Goal: Find specific page/section: Find specific page/section

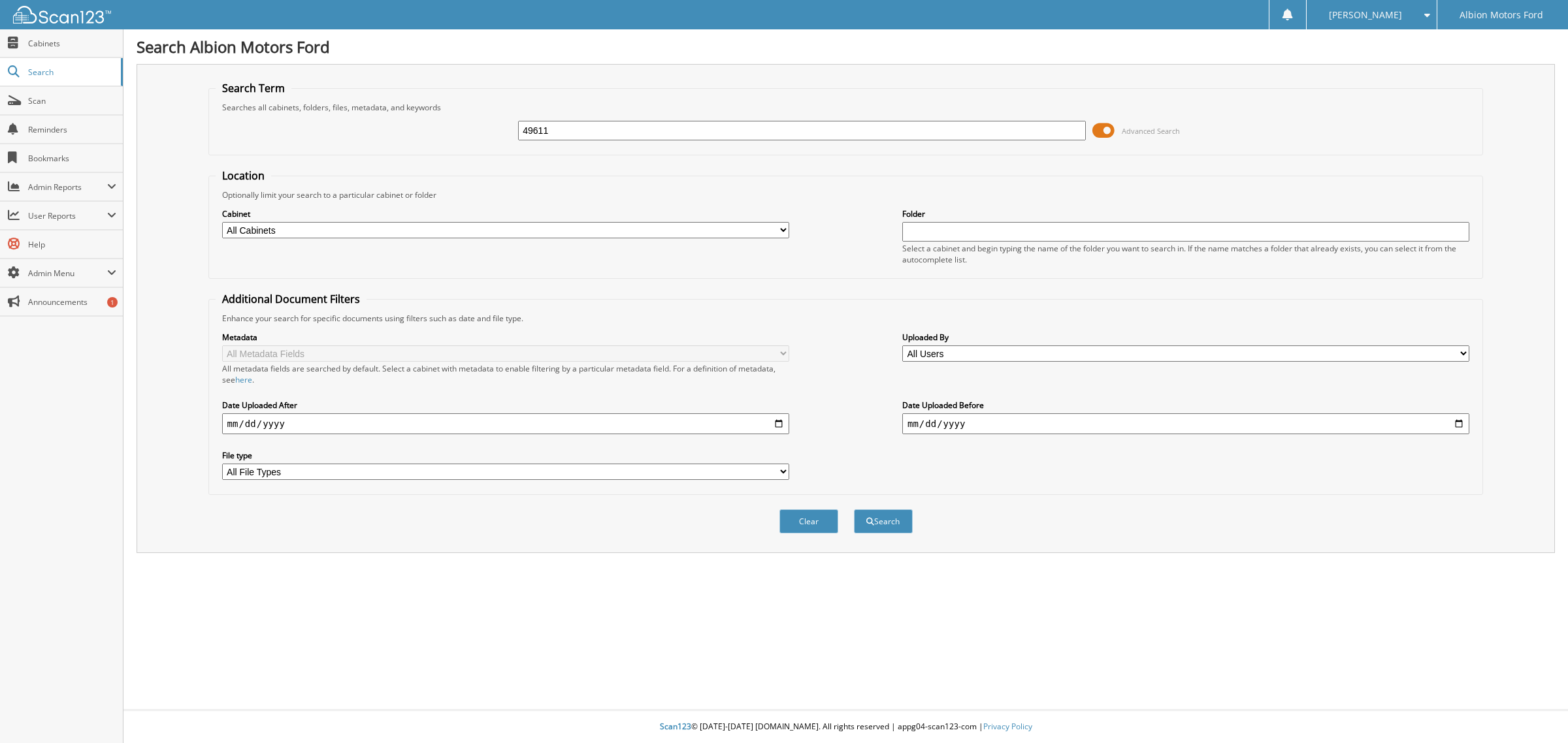
type input "49611"
click at [854, 509] on button "Search" at bounding box center [882, 521] width 58 height 24
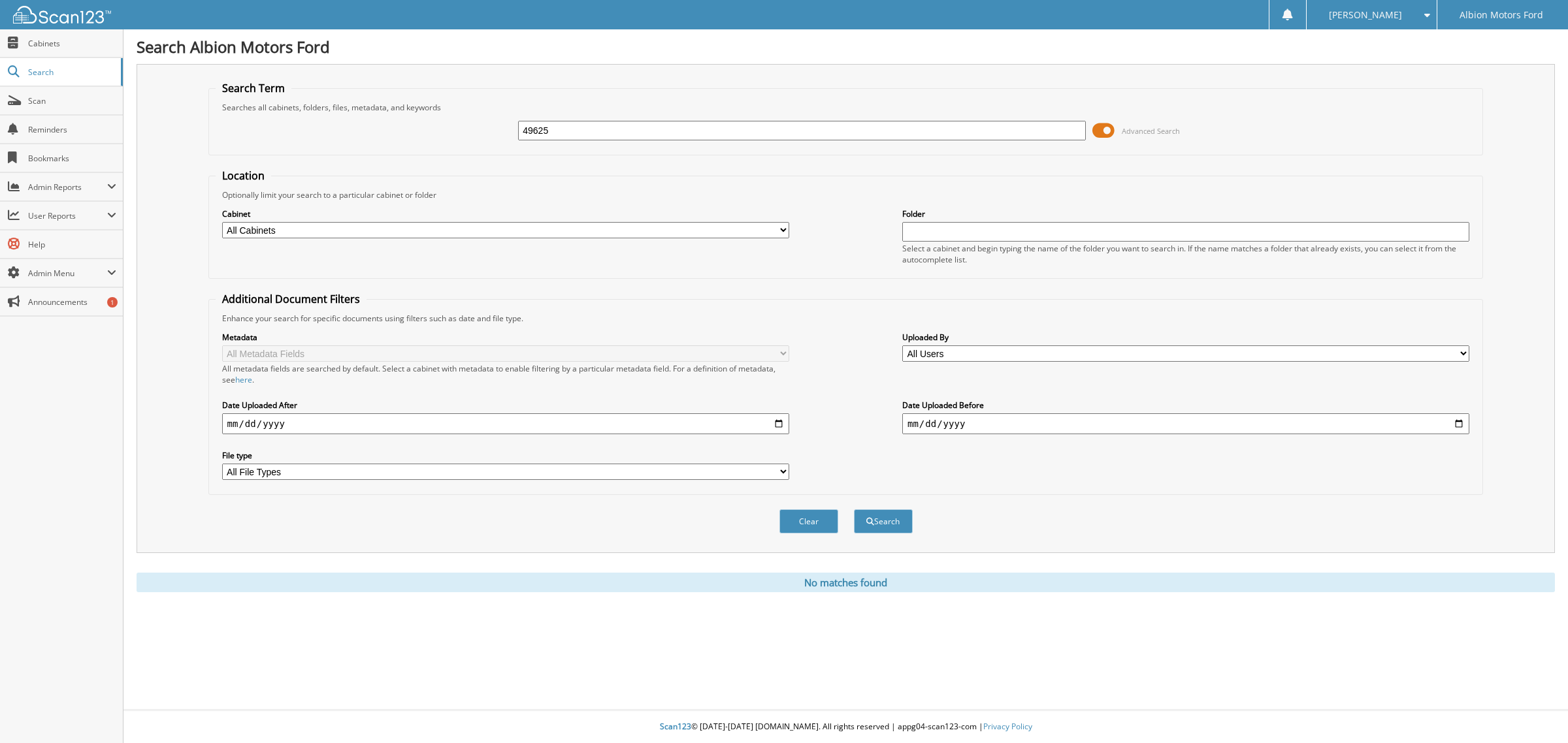
type input "49625"
click at [854, 509] on button "Search" at bounding box center [882, 521] width 58 height 24
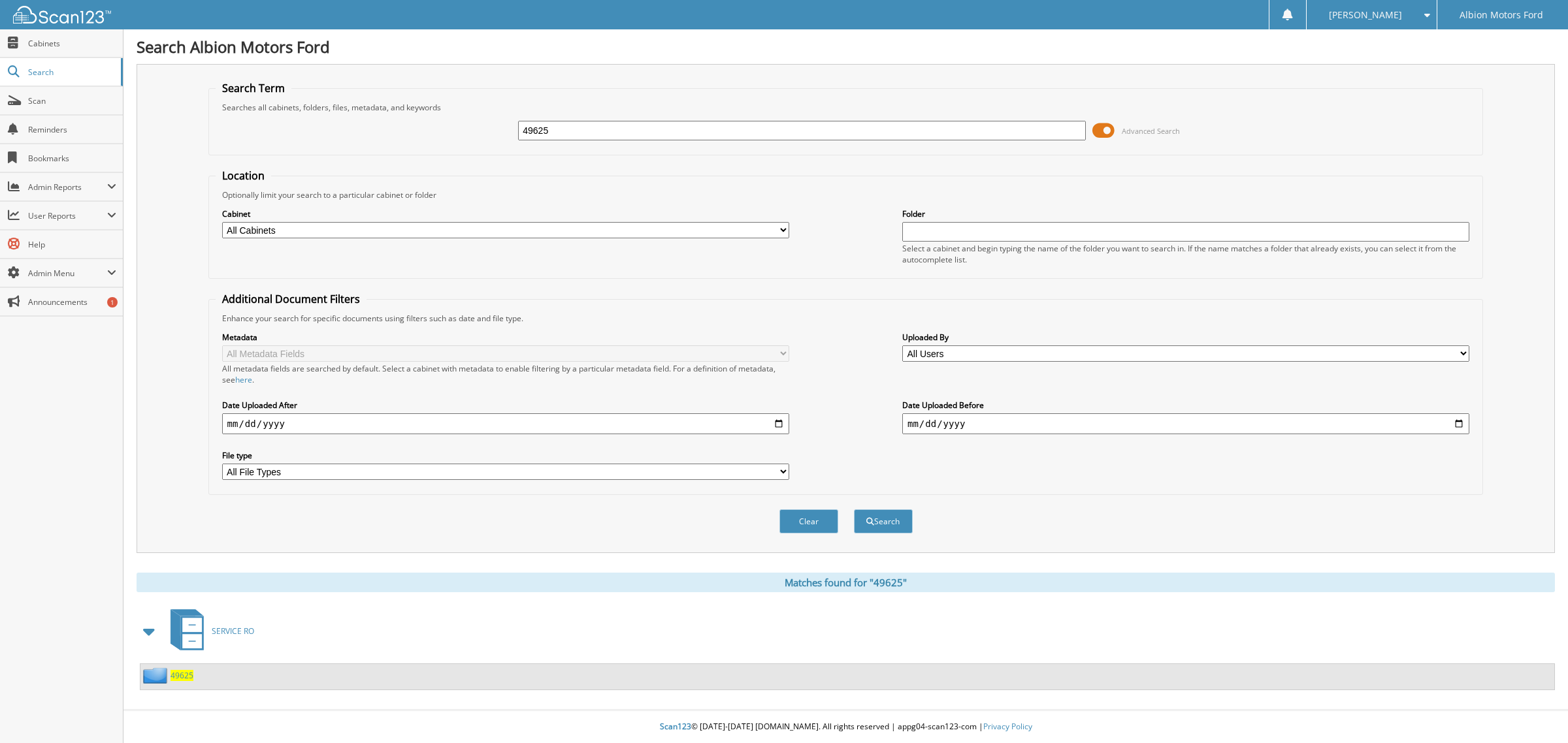
click at [176, 670] on span "49625" at bounding box center [182, 676] width 22 height 11
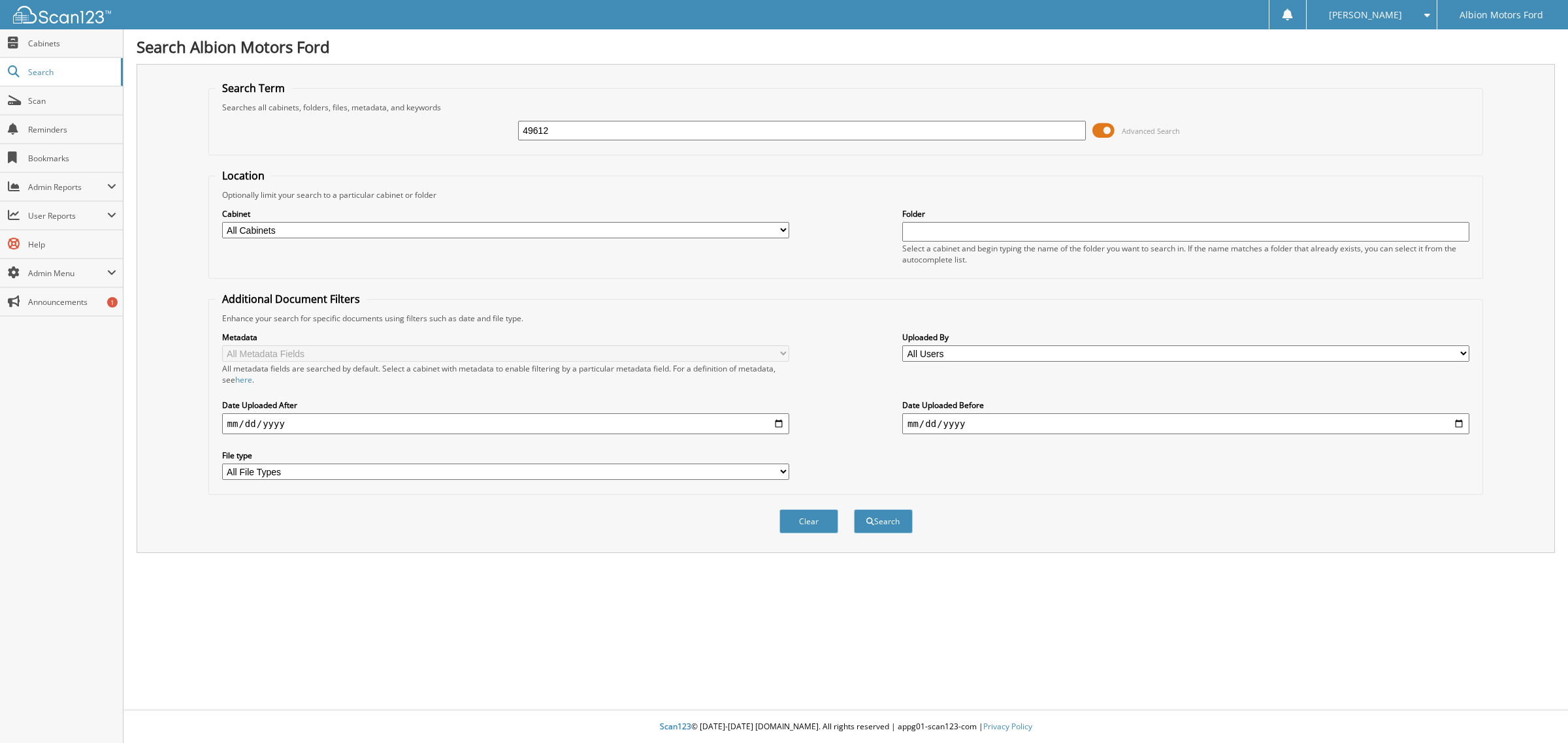
type input "49612"
click at [854, 509] on button "Search" at bounding box center [882, 521] width 58 height 24
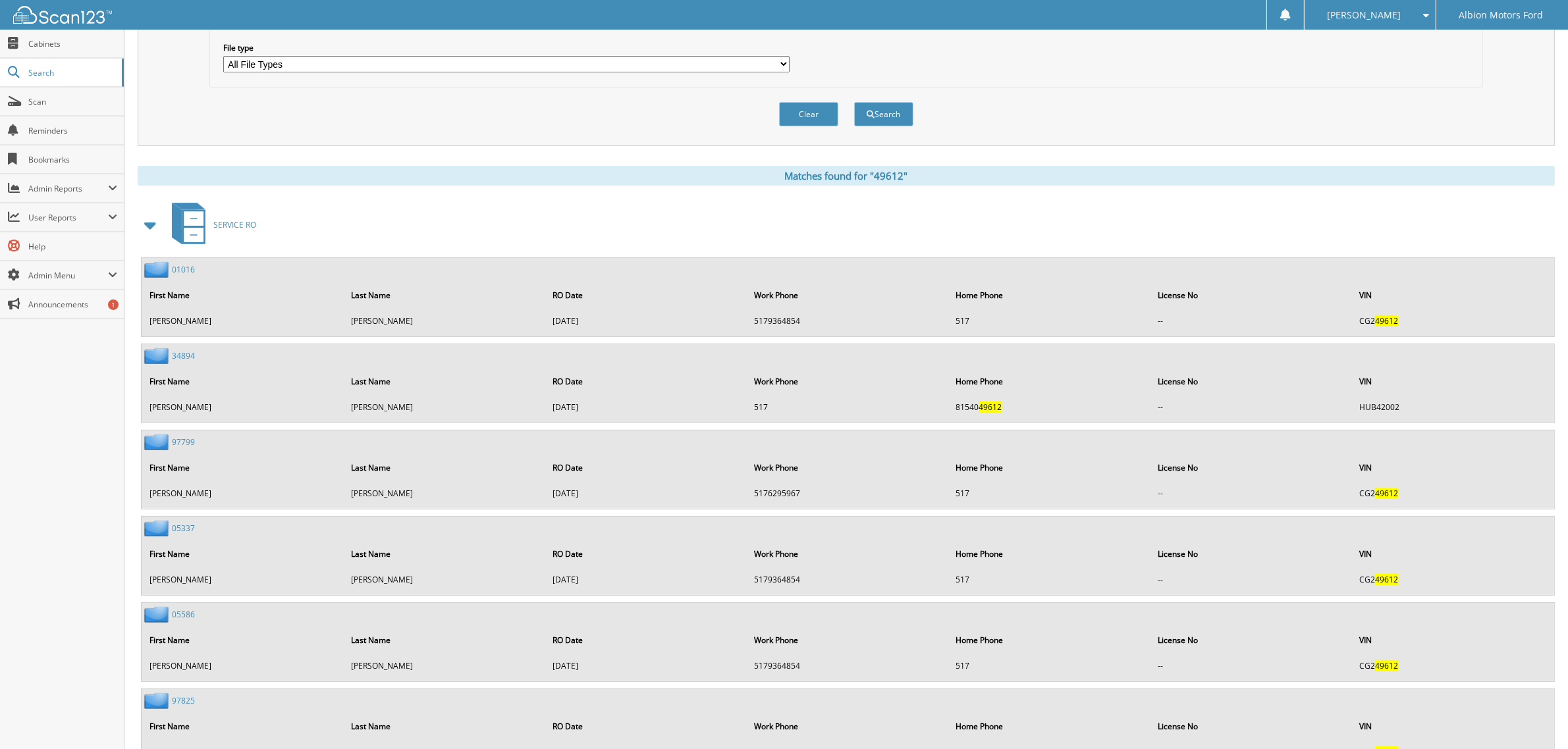
scroll to position [479, 0]
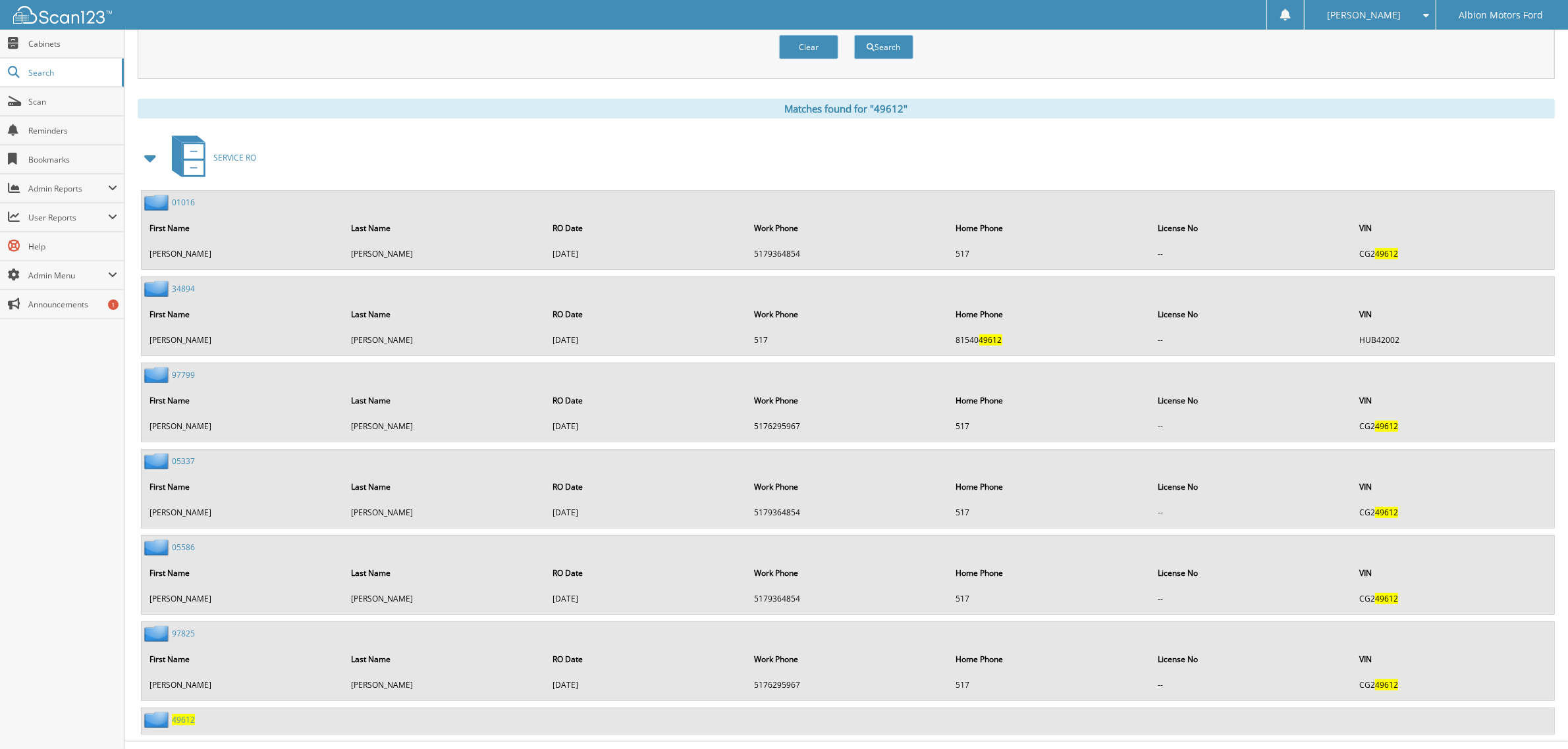
click at [188, 715] on span "49612" at bounding box center [183, 720] width 23 height 11
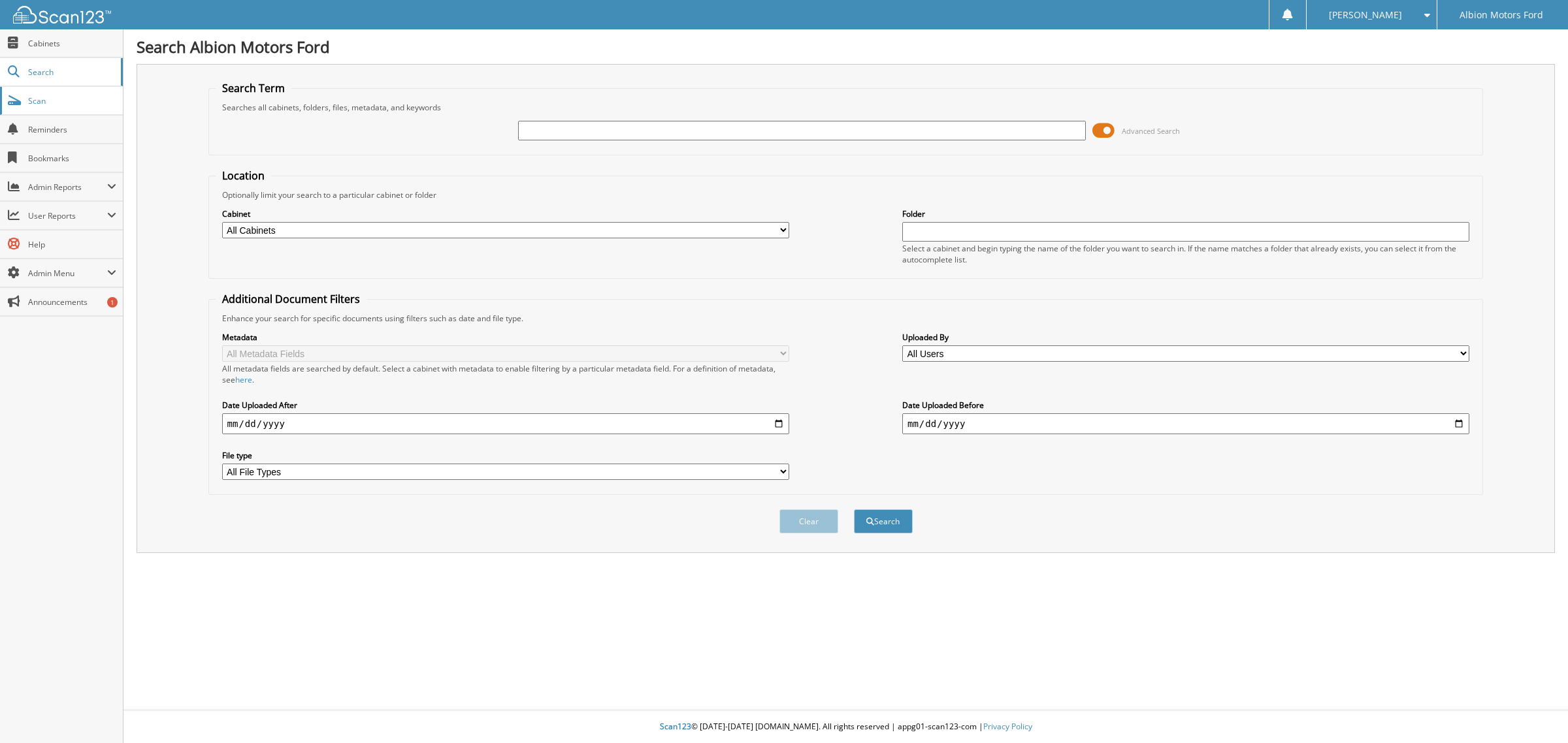
click at [40, 99] on span "Scan" at bounding box center [72, 101] width 88 height 11
